Goal: Information Seeking & Learning: Check status

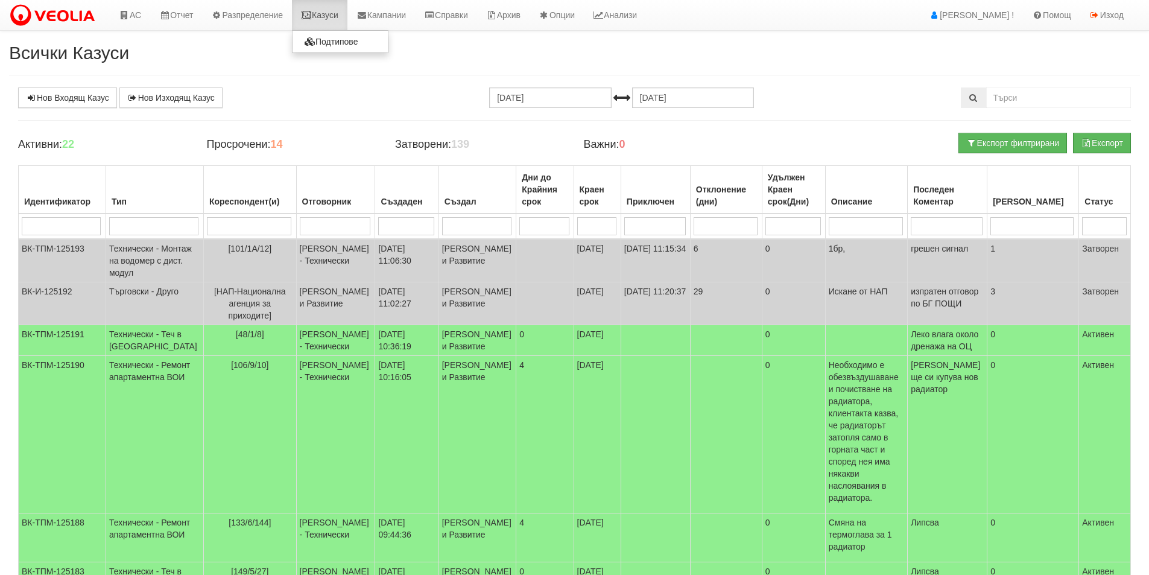
click at [338, 22] on link "Казуси" at bounding box center [320, 15] width 56 height 30
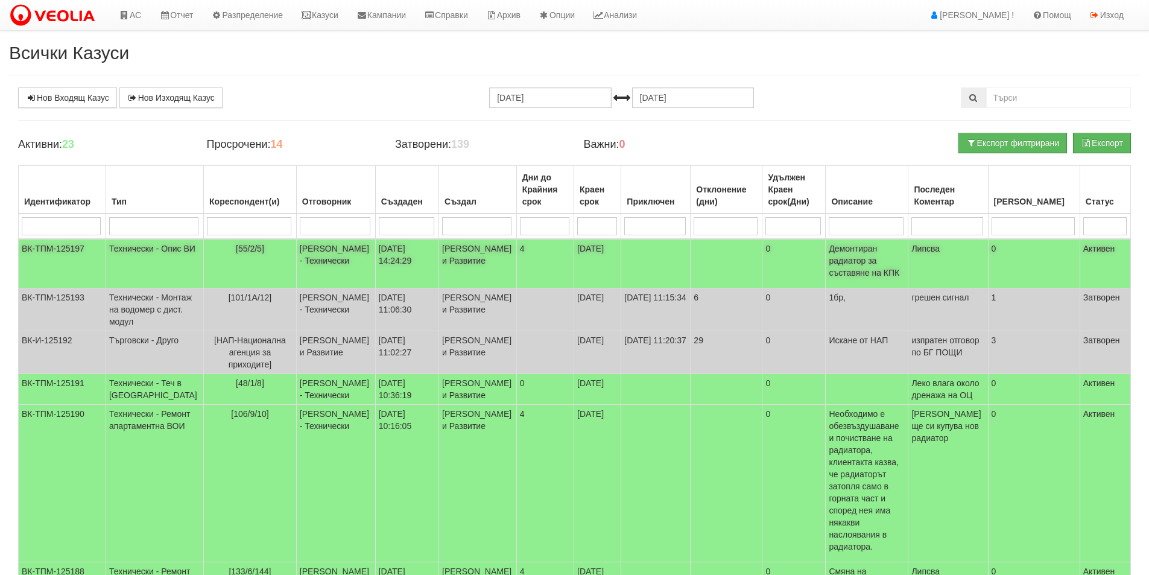
click at [439, 274] on td "Женя Димитрова - Клиенти и Развитие" at bounding box center [478, 263] width 78 height 49
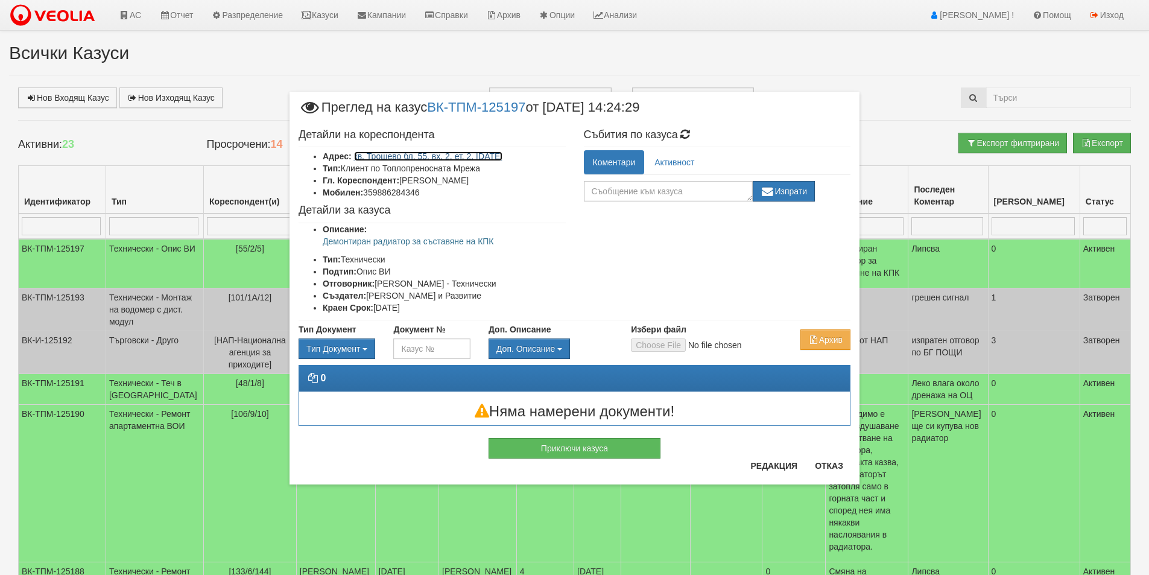
click at [419, 156] on link "кв. Трошево бл. 55, вх. 2, ет. 2, ап. 5" at bounding box center [428, 156] width 149 height 10
drag, startPoint x: 531, startPoint y: 119, endPoint x: 436, endPoint y: 110, distance: 95.1
click at [436, 110] on span "Преглед на казус ВК-ТПМ-125197 от 25/08/2025 14:24:29" at bounding box center [469, 112] width 341 height 22
copy link "ВК-ТПМ-125197"
click at [334, 15] on div "× Преглед на казус ВК-ТПМ-125197 от 25/08/2025 14:24:29 Детайли на кореспондент…" at bounding box center [575, 257] width 588 height 515
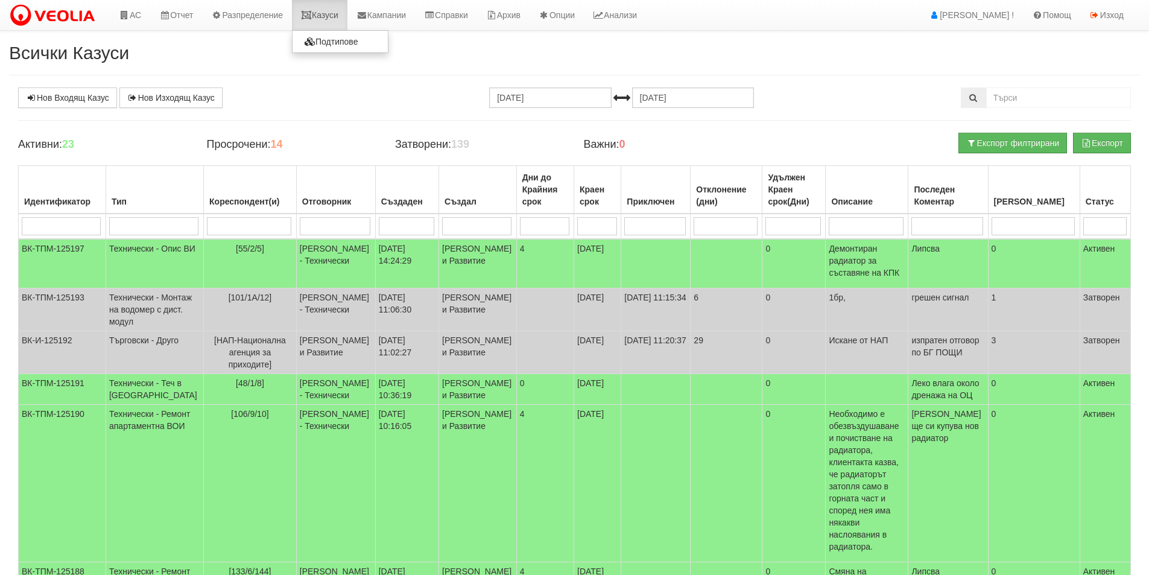
click at [334, 15] on link "Казуси" at bounding box center [320, 15] width 56 height 30
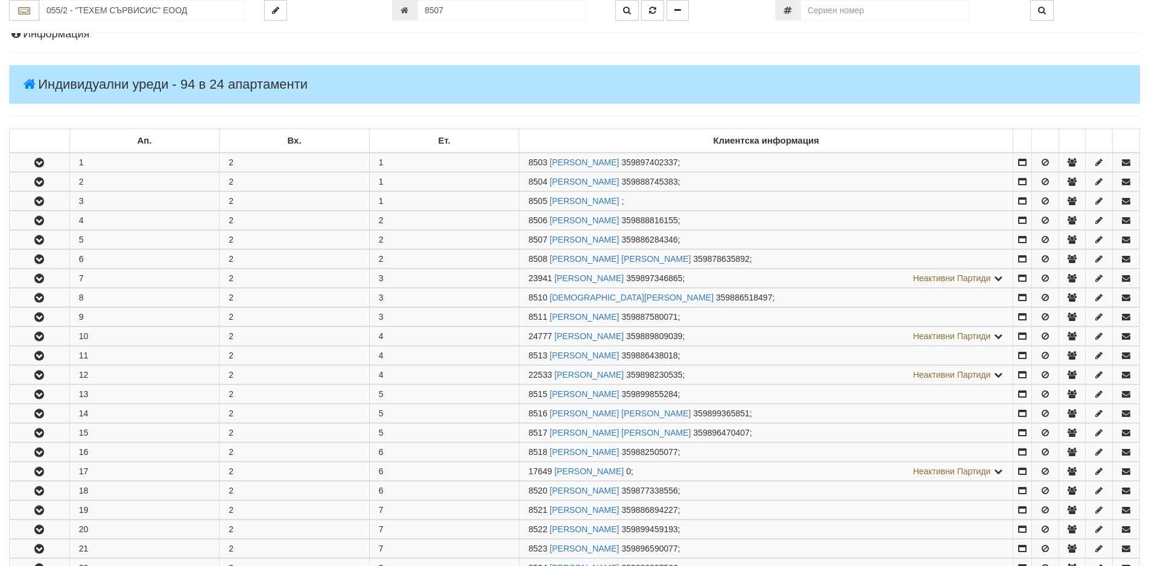
scroll to position [316, 0]
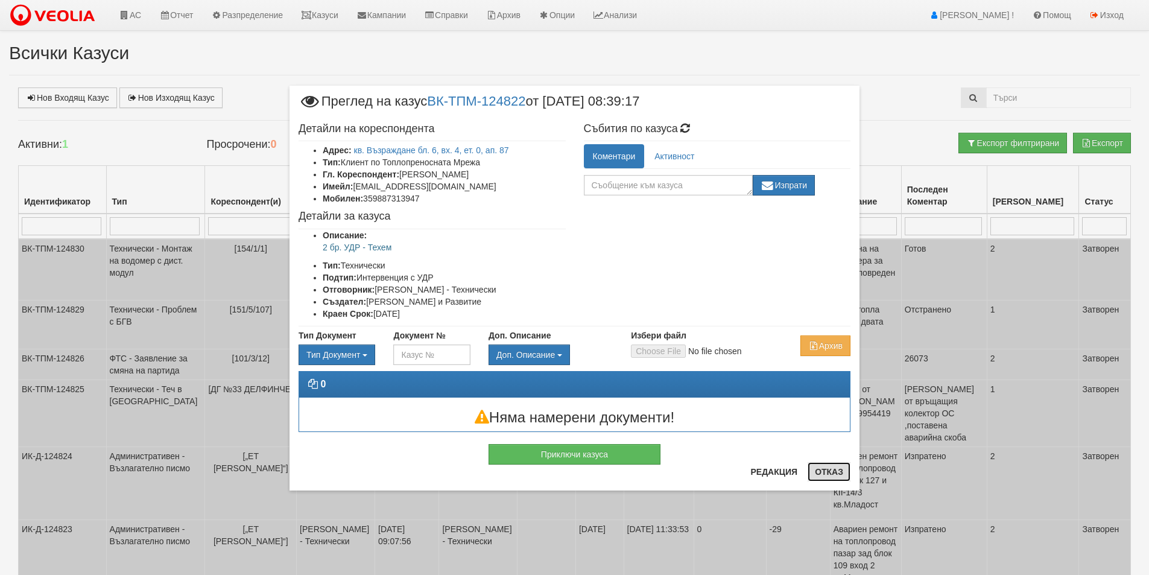
click at [818, 470] on button "Отказ" at bounding box center [829, 471] width 43 height 19
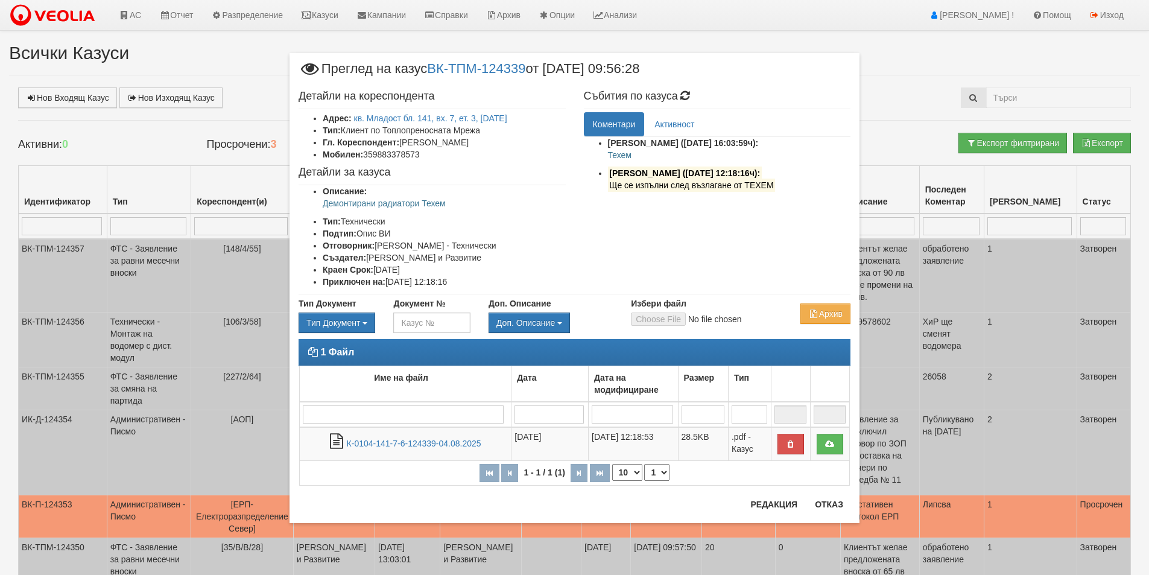
drag, startPoint x: 470, startPoint y: 203, endPoint x: 323, endPoint y: 210, distance: 147.3
click at [323, 210] on ul "Описание: Демонтирани радиатори Техем Тип: Технически Подтип: Опис ВИ Отговорни…" at bounding box center [432, 236] width 267 height 103
drag, startPoint x: 615, startPoint y: 153, endPoint x: 603, endPoint y: 153, distance: 12.1
click at [603, 153] on ul "[PERSON_NAME] ([DATE] 16:03:59ч): Техем [PERSON_NAME] ([DATE] 12:18:16ч): Ще се…" at bounding box center [717, 167] width 267 height 60
copy p "Техем"
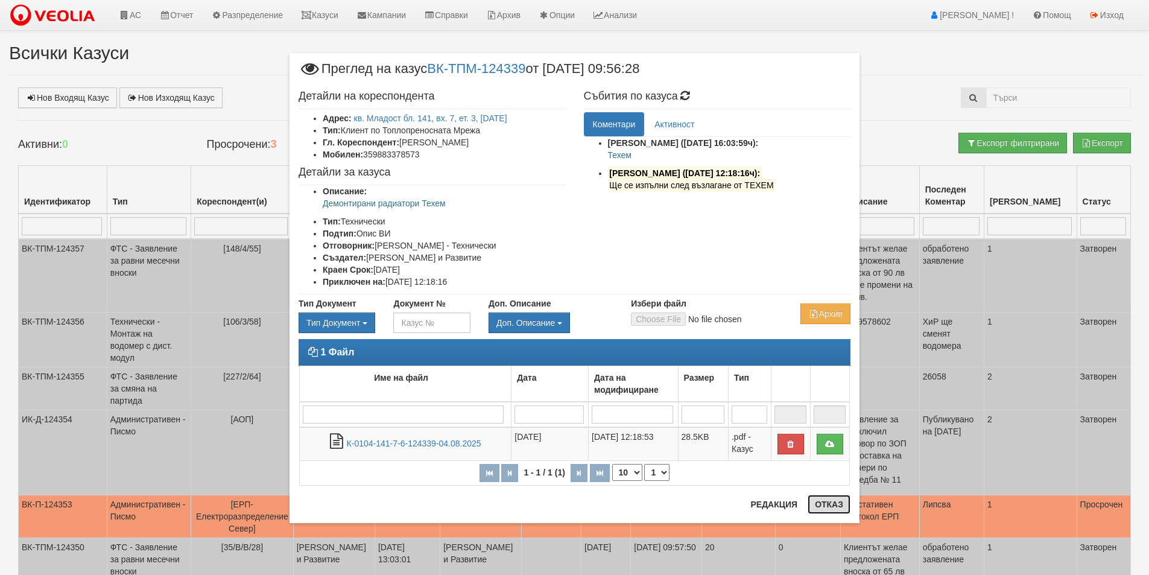
click at [840, 506] on button "Отказ" at bounding box center [829, 504] width 43 height 19
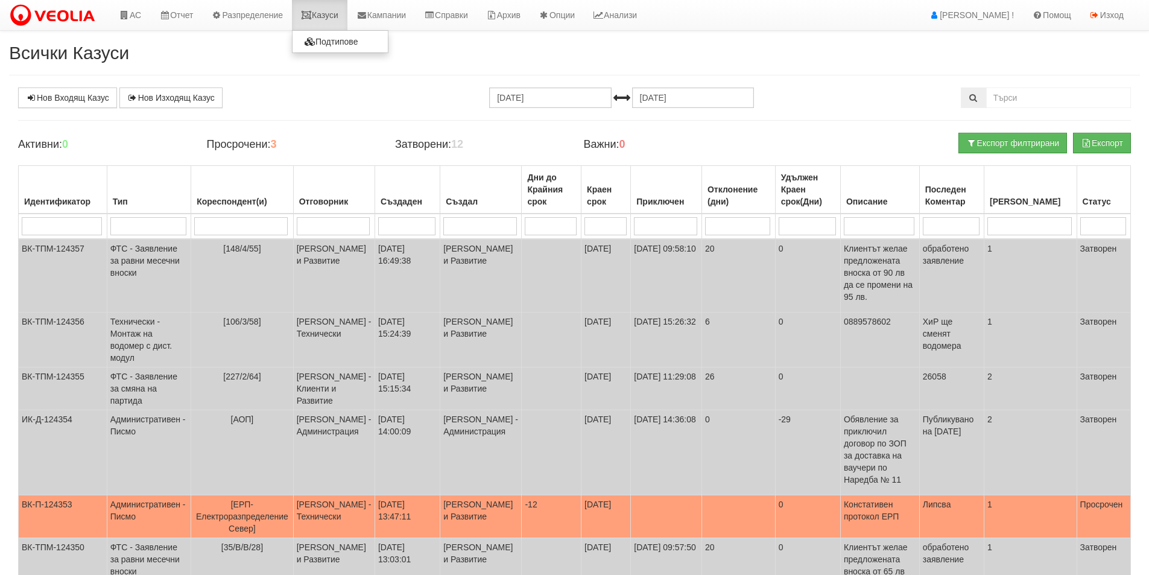
click at [336, 14] on link "Казуси" at bounding box center [320, 15] width 56 height 30
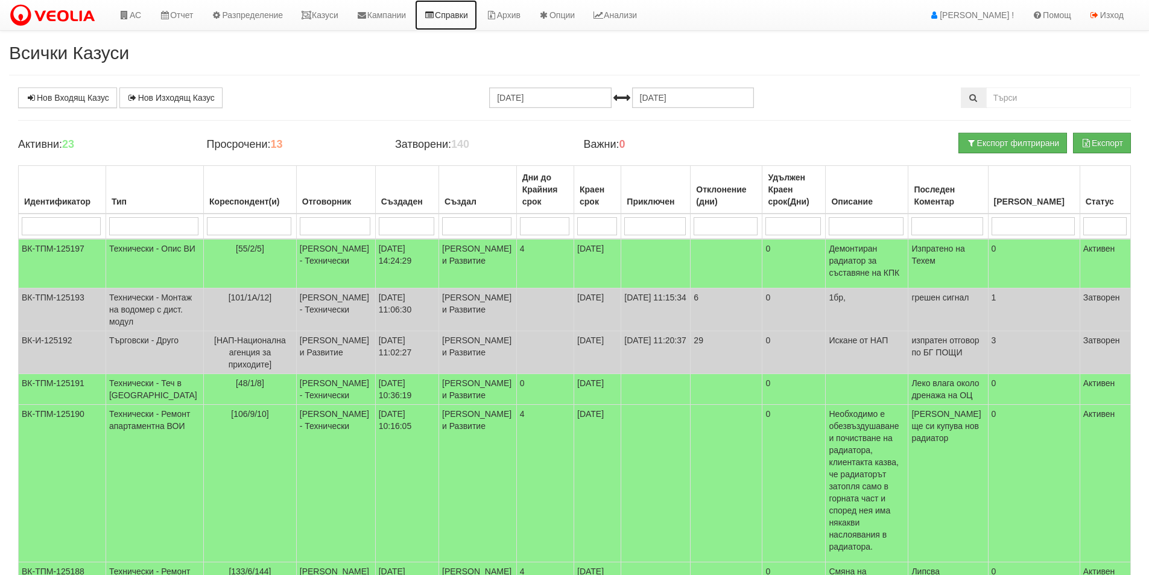
click at [452, 18] on link "Справки" at bounding box center [446, 15] width 62 height 30
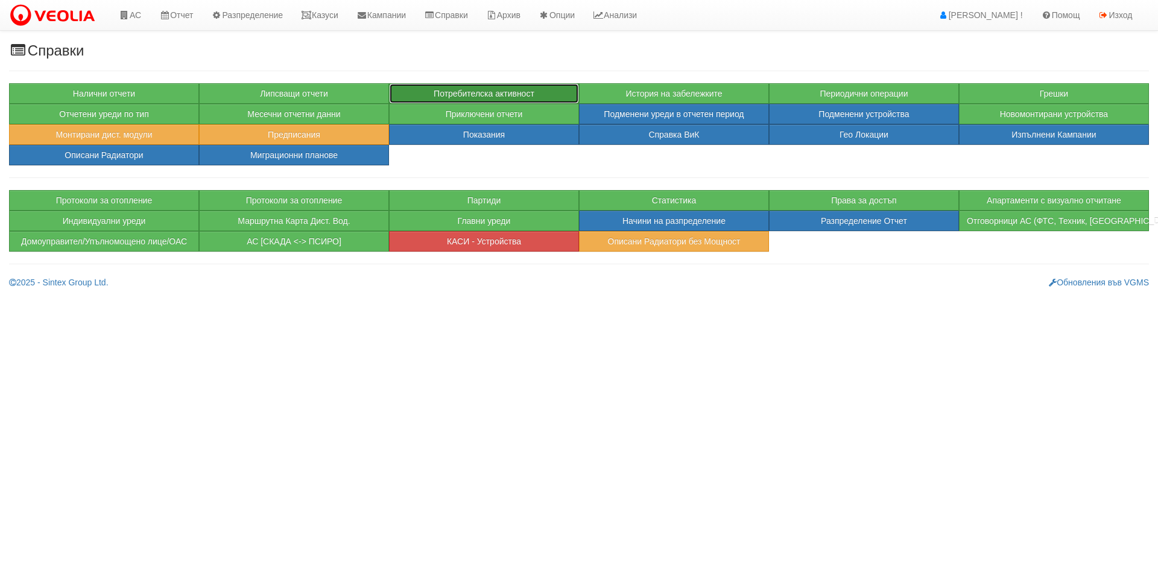
click at [454, 102] on button "Потребителска активност" at bounding box center [484, 93] width 190 height 21
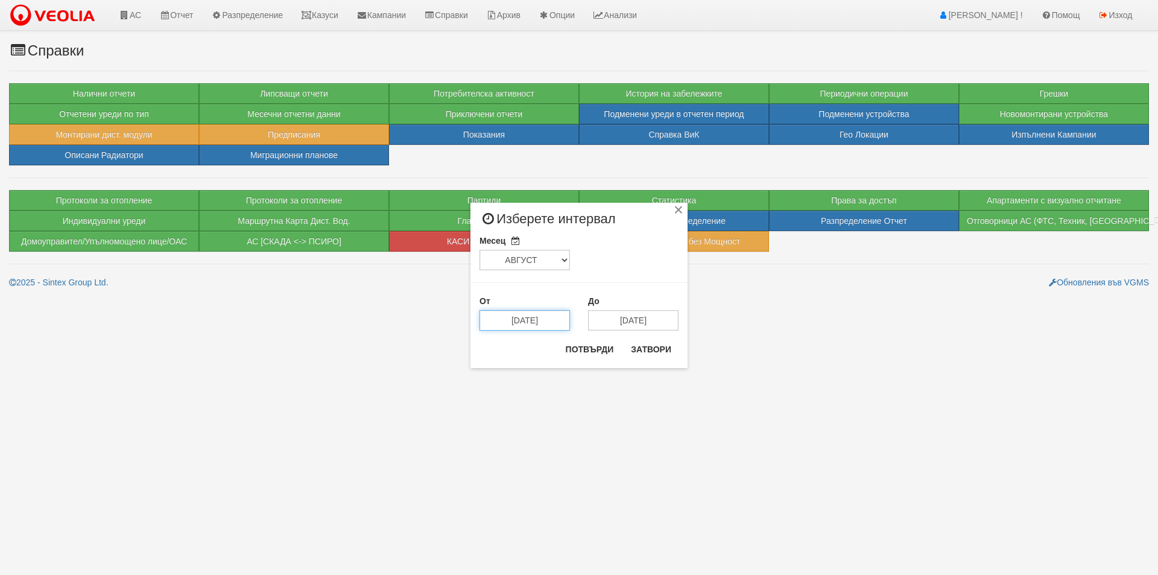
click at [535, 311] on input "15/08/2025" at bounding box center [525, 320] width 90 height 21
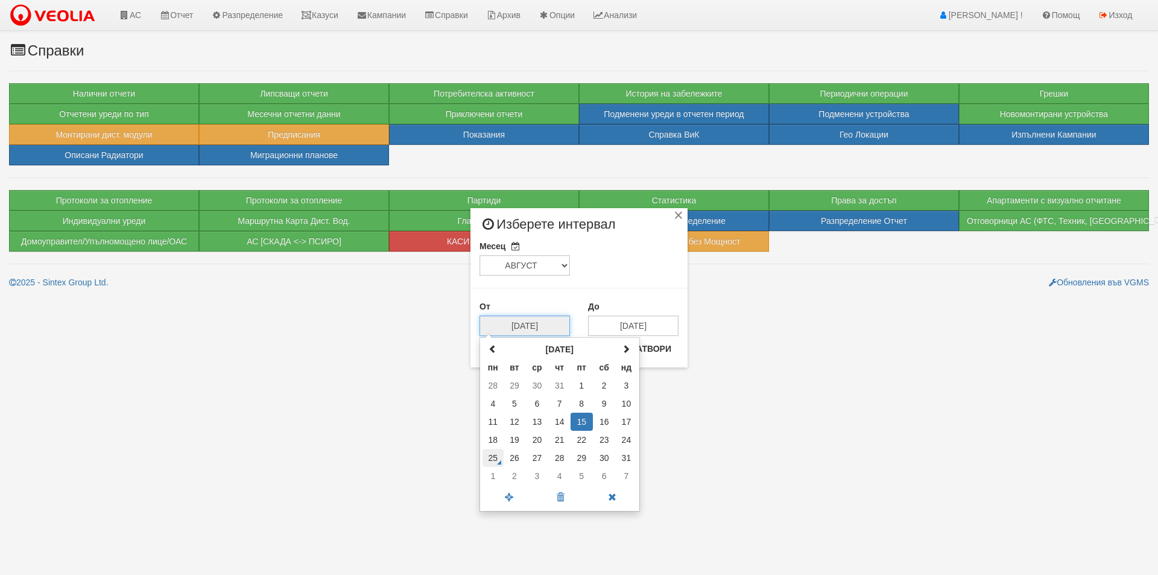
click at [496, 457] on td "25" at bounding box center [493, 458] width 21 height 18
type input "[DATE]"
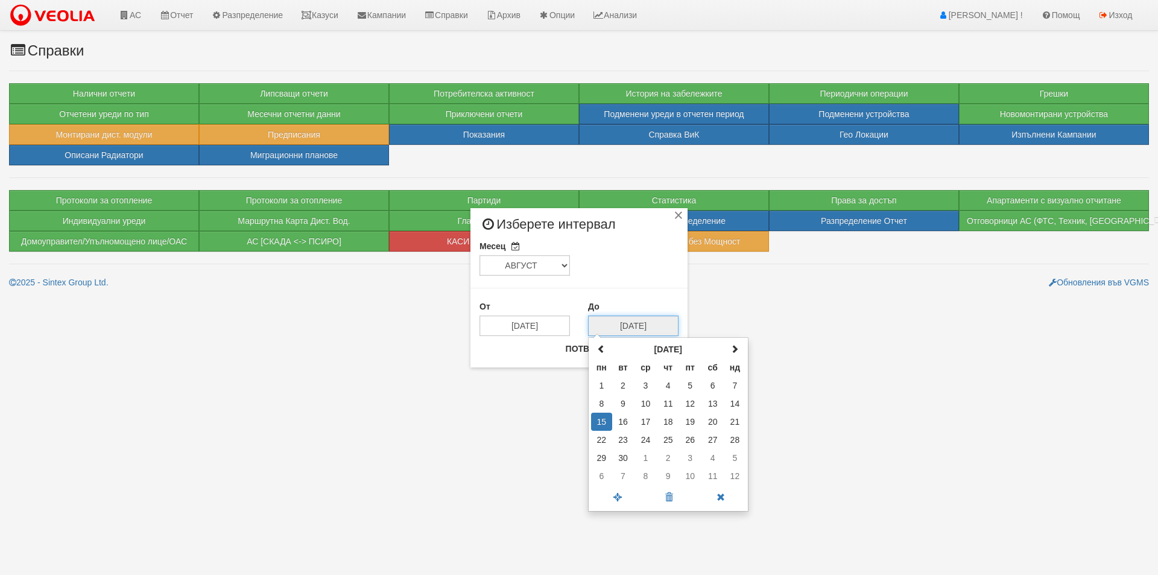
click at [614, 328] on input "15/09/2025" at bounding box center [633, 326] width 90 height 21
click at [603, 349] on span at bounding box center [601, 348] width 8 height 8
click at [600, 460] on td "25" at bounding box center [601, 458] width 21 height 18
type input "[DATE]"
click at [585, 336] on div "× Изберете интервал Месец ЯНУАРИ ФЕВРУАРИ МАРТ АПРИЛ МАЙ ЮНИ ЮЛИ АВГУСТ СЕПТЕМВ…" at bounding box center [579, 287] width 217 height 159
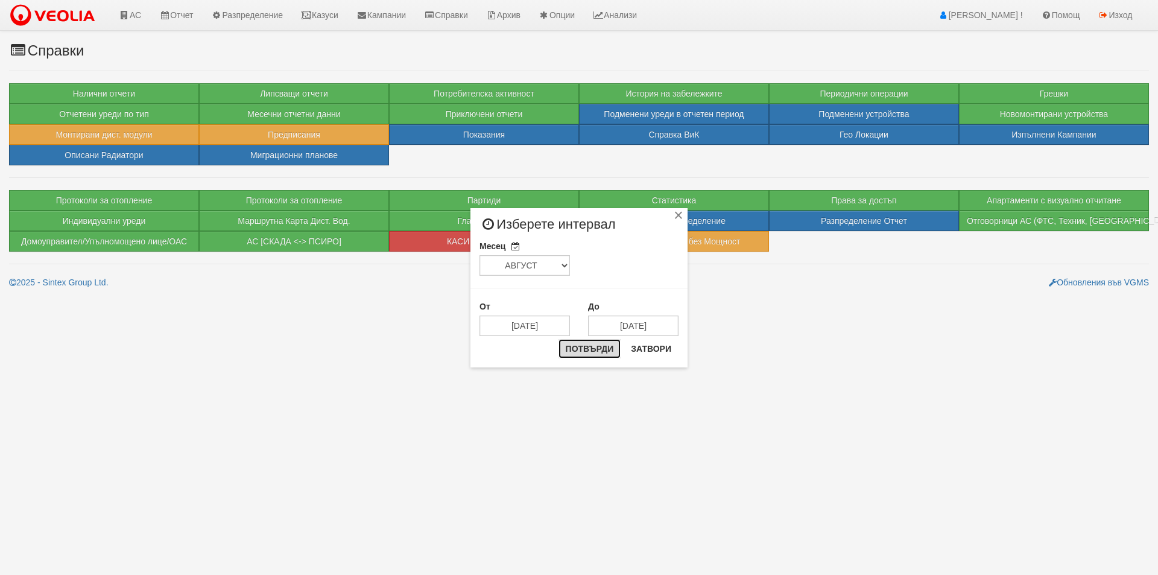
click at [592, 346] on button "Потвърди" at bounding box center [590, 348] width 63 height 19
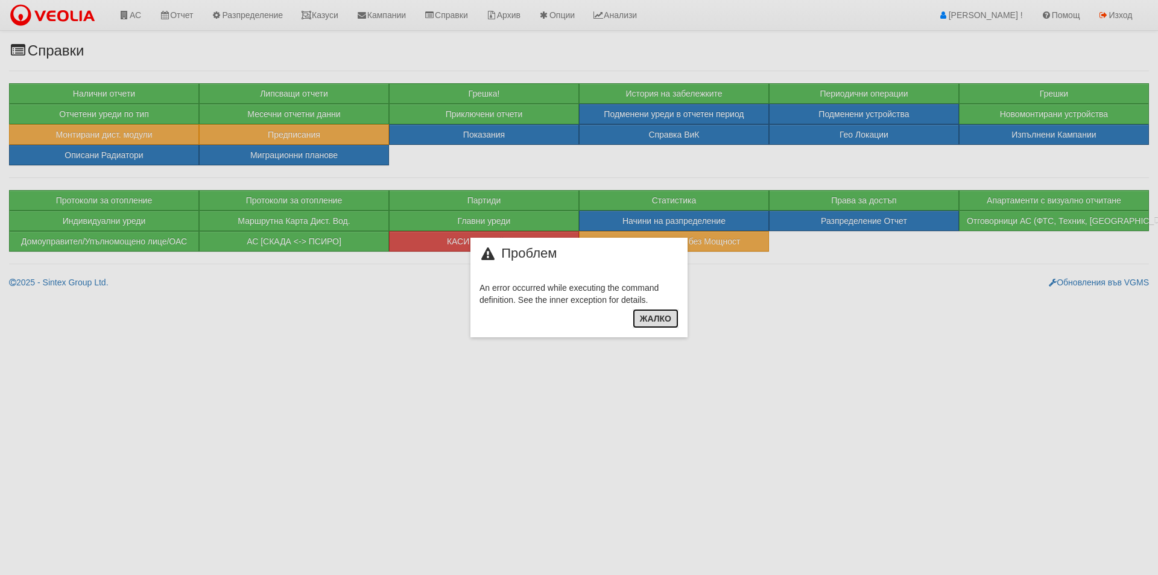
click at [646, 310] on button "Жалко" at bounding box center [656, 318] width 46 height 19
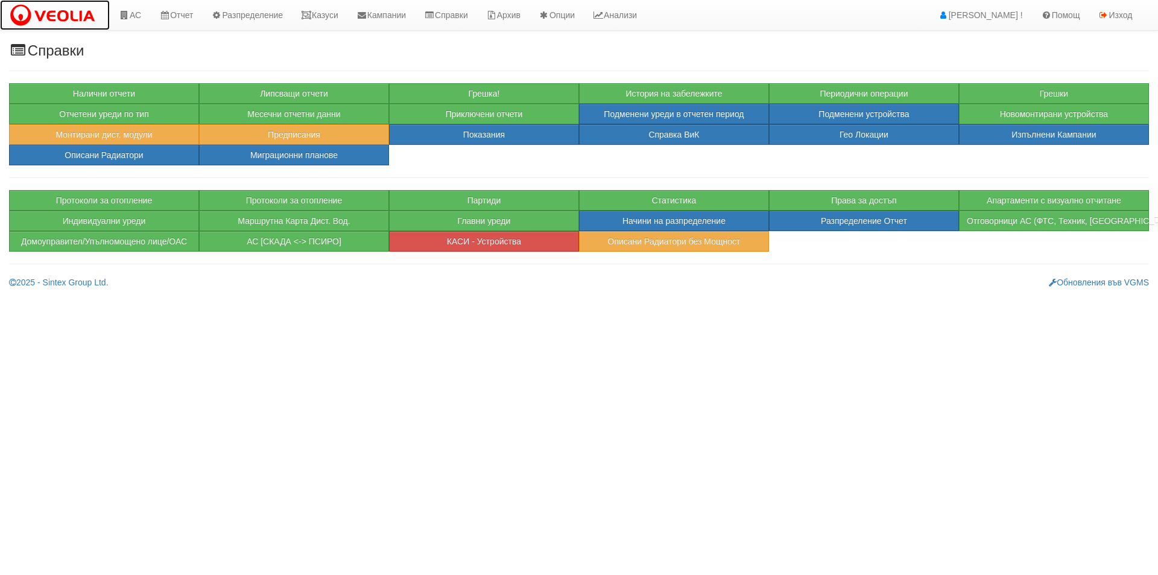
click at [65, 21] on img at bounding box center [55, 15] width 92 height 25
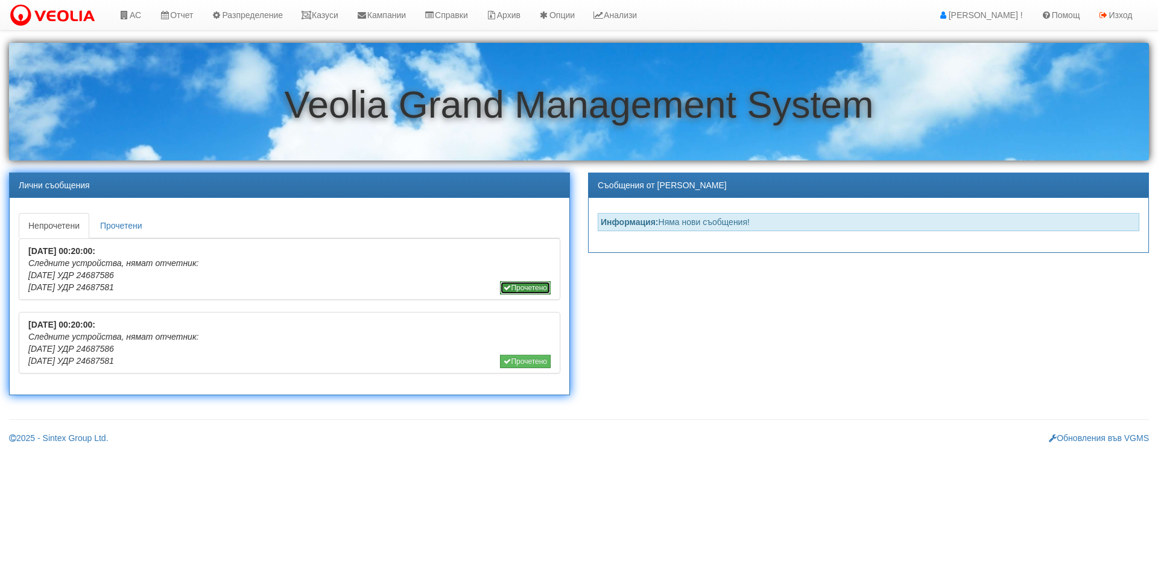
click at [531, 288] on button "Прочетено" at bounding box center [525, 287] width 51 height 13
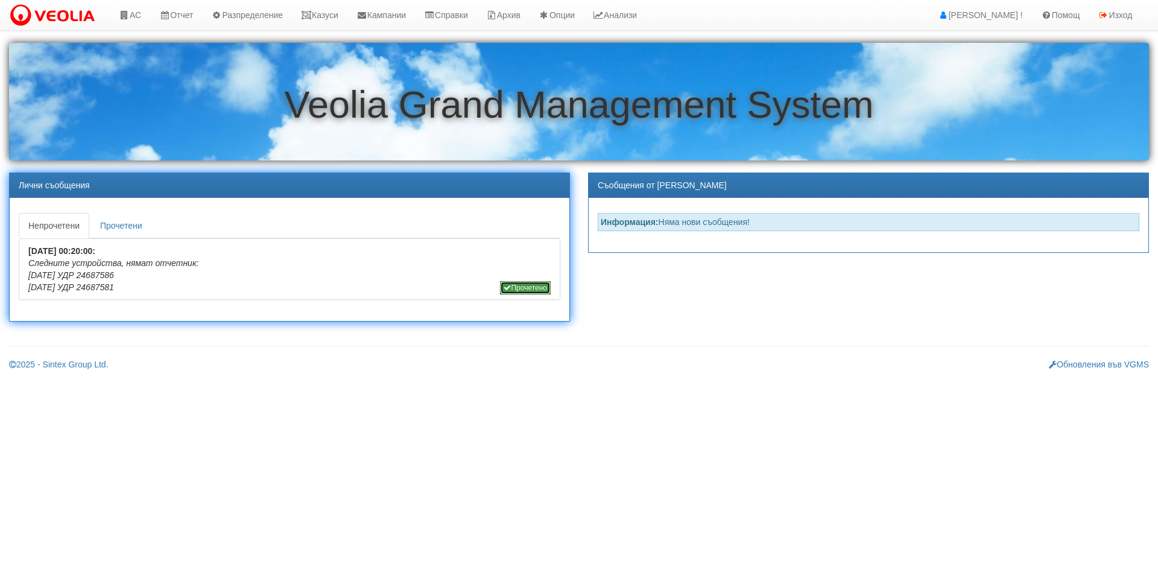
click at [528, 282] on button "Прочетено" at bounding box center [525, 287] width 51 height 13
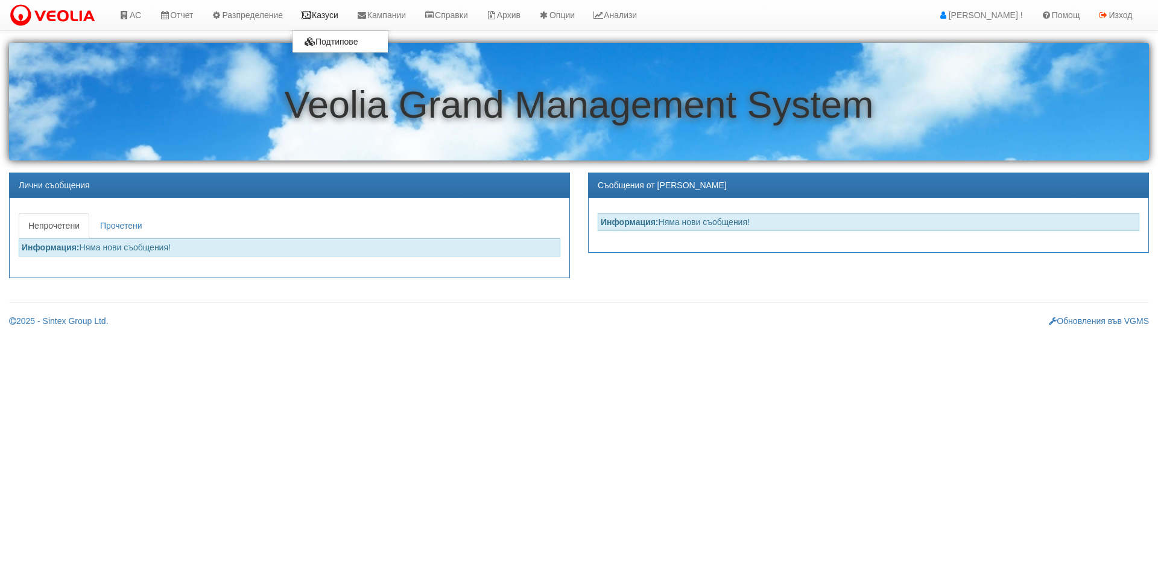
click at [328, 2] on link "Казуси" at bounding box center [320, 15] width 56 height 30
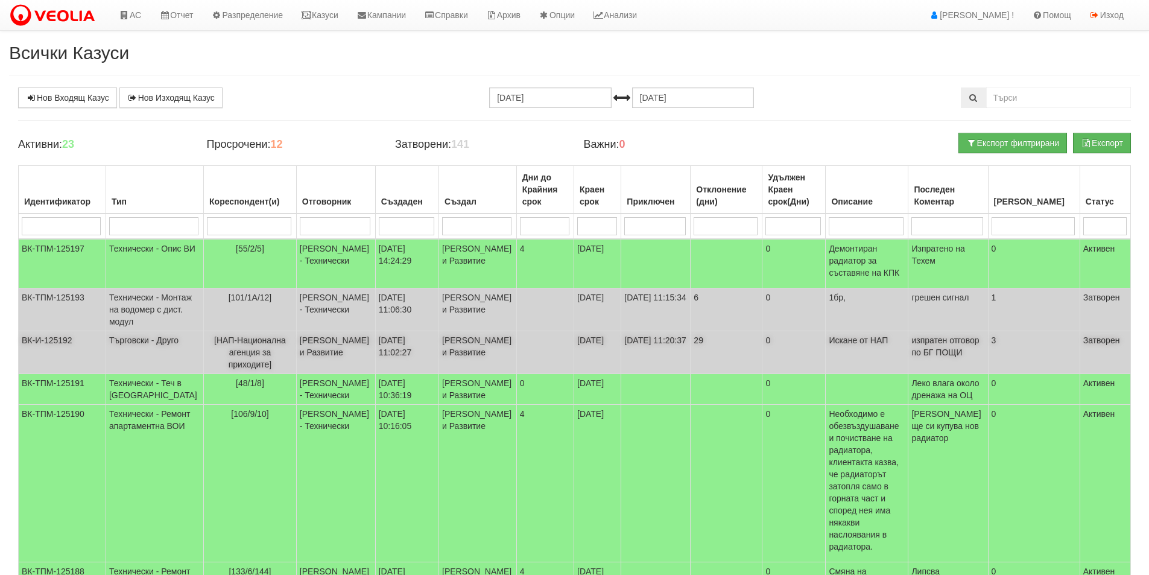
click at [252, 369] on span "[НАП-Национална агенция за приходите]" at bounding box center [250, 352] width 72 height 34
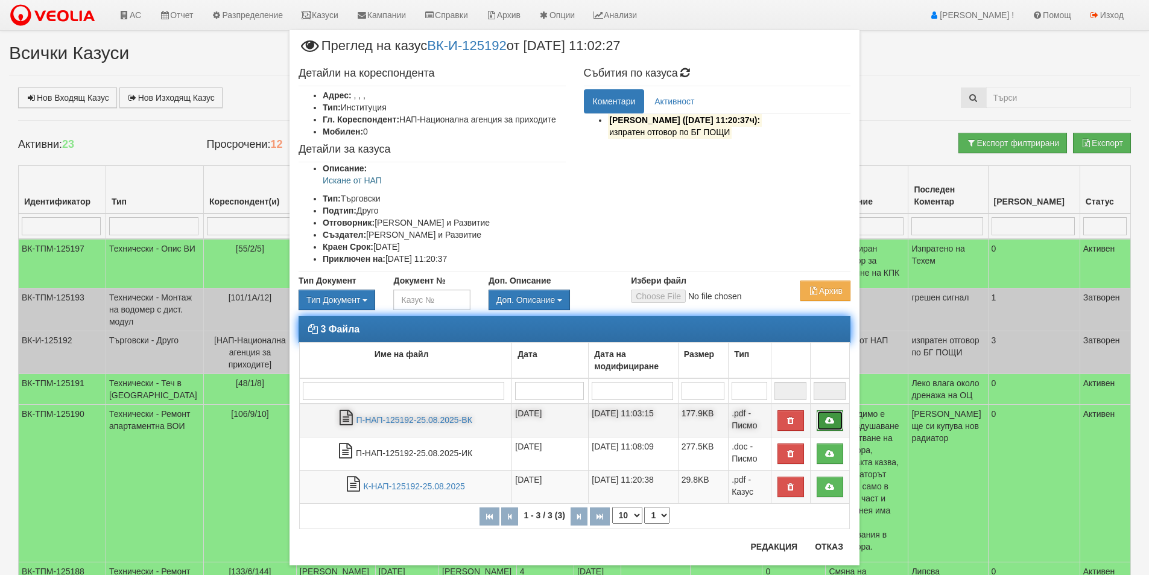
click at [830, 419] on icon at bounding box center [830, 420] width 11 height 8
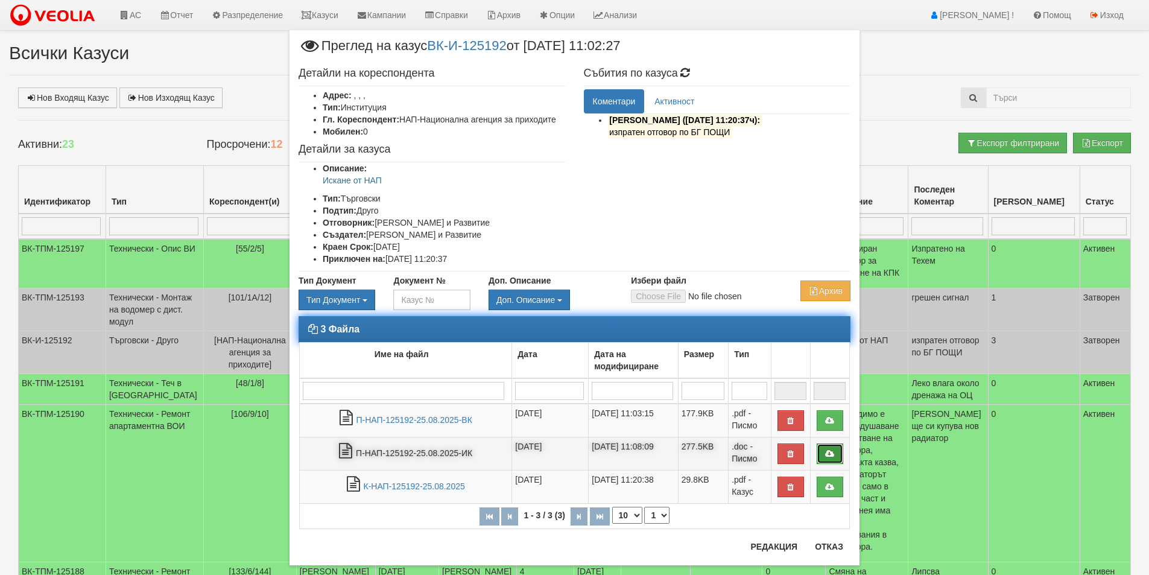
click at [825, 454] on icon at bounding box center [830, 453] width 11 height 8
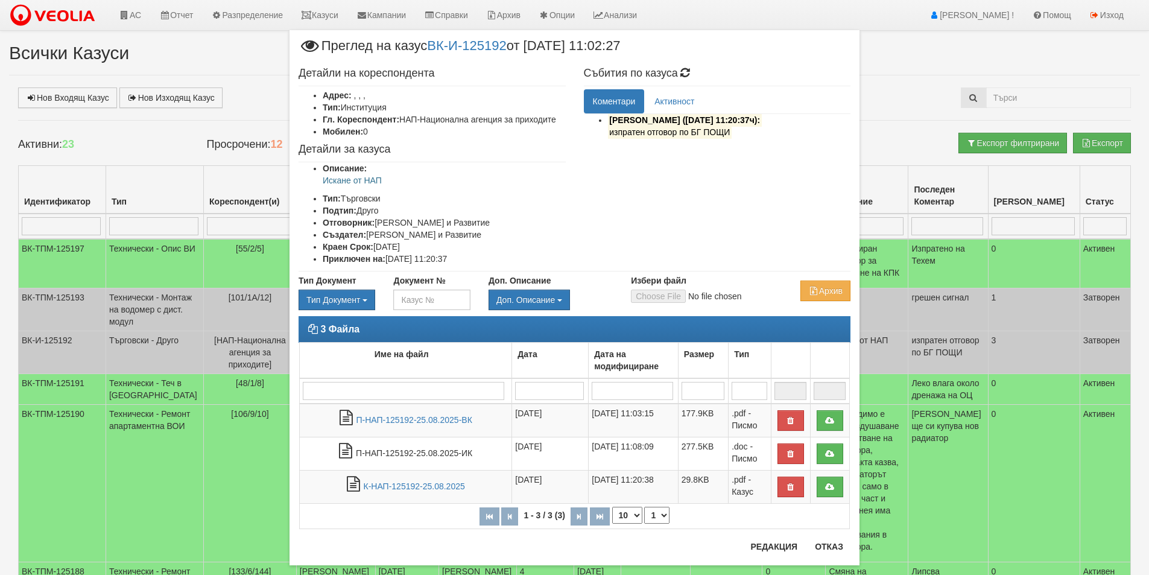
click at [222, 53] on div "× Преглед на казус ВК-И-125192 от [DATE] 11:02:27 Детайли на кореспондента Адре…" at bounding box center [575, 297] width 706 height 595
